Goal: Register for event/course

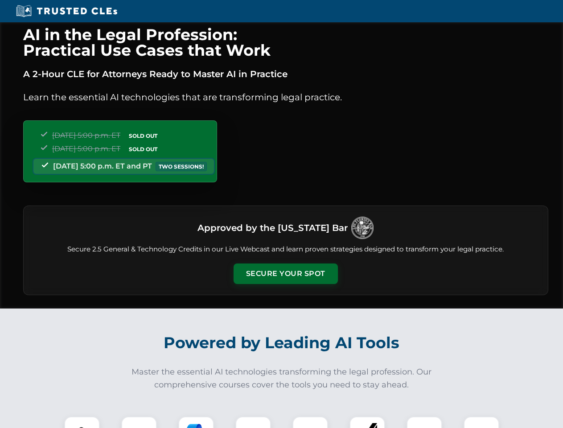
click at [285, 274] on button "Secure Your Spot" at bounding box center [286, 274] width 104 height 21
click at [82, 422] on img at bounding box center [82, 435] width 26 height 26
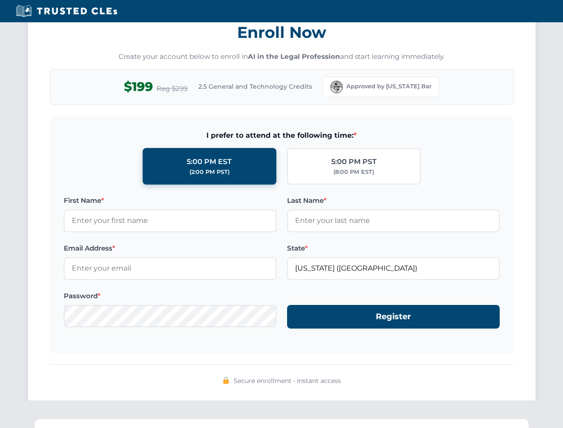
scroll to position [876, 0]
